Goal: Task Accomplishment & Management: Manage account settings

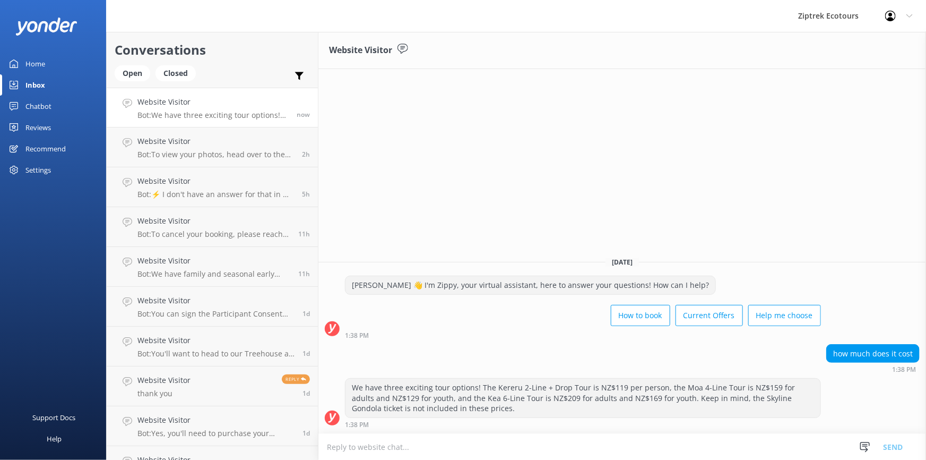
click at [35, 127] on div "Reviews" at bounding box center [37, 127] width 25 height 21
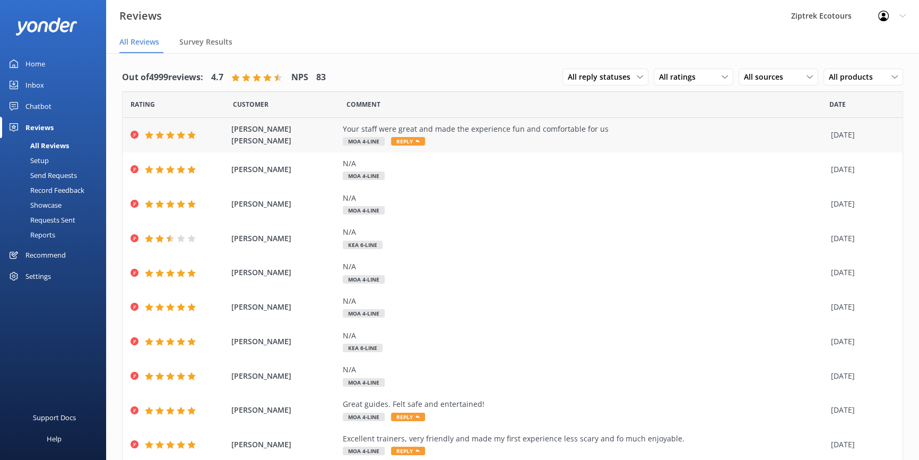
scroll to position [37, 0]
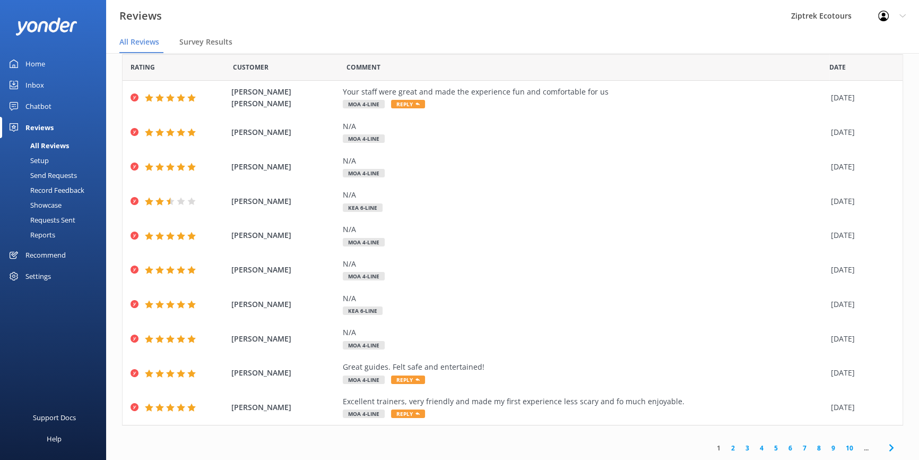
click at [728, 449] on link "2" at bounding box center [733, 448] width 14 height 10
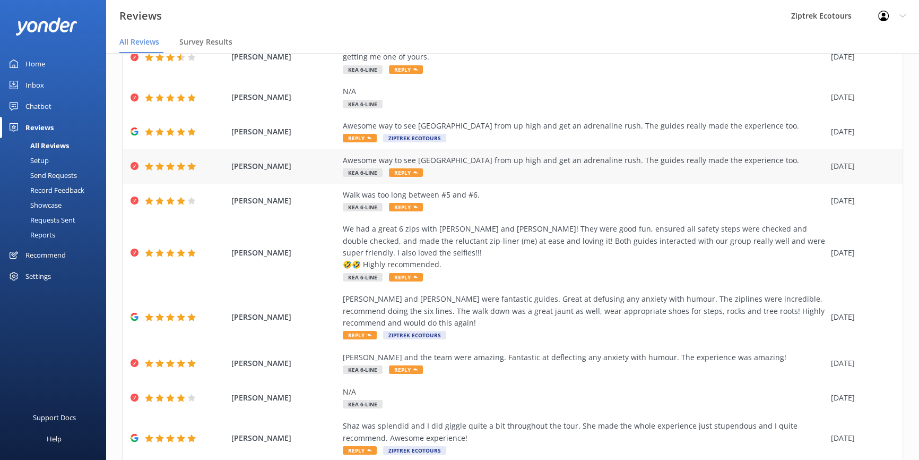
scroll to position [120, 0]
